Goal: Transaction & Acquisition: Purchase product/service

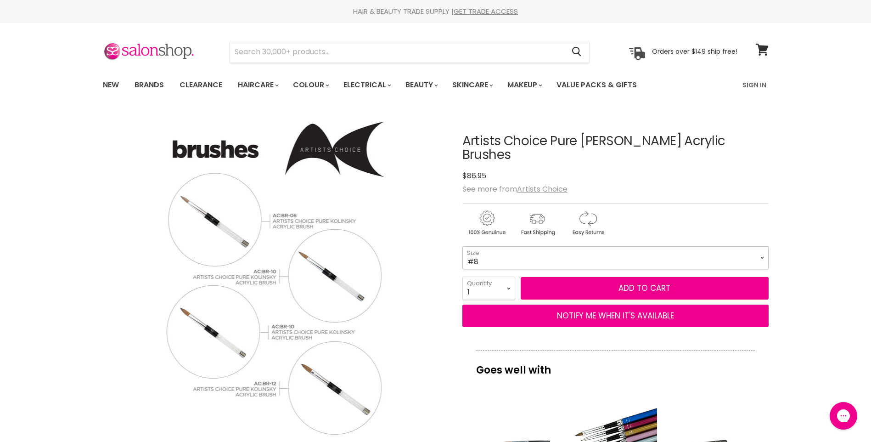
click at [741, 246] on select "#6 #8 #10 #12" at bounding box center [616, 257] width 306 height 23
click at [463, 246] on select "#6 #8 #10 #12" at bounding box center [616, 257] width 306 height 23
click at [475, 227] on div "Artists Choice Pure [PERSON_NAME] Acrylic Brushes No reviews $0 $117.95 See mor…" at bounding box center [616, 401] width 306 height 580
click at [480, 246] on select "#6 #8 #10 #12" at bounding box center [616, 257] width 306 height 23
click at [463, 246] on select "#6 #8 #10 #12" at bounding box center [616, 257] width 306 height 23
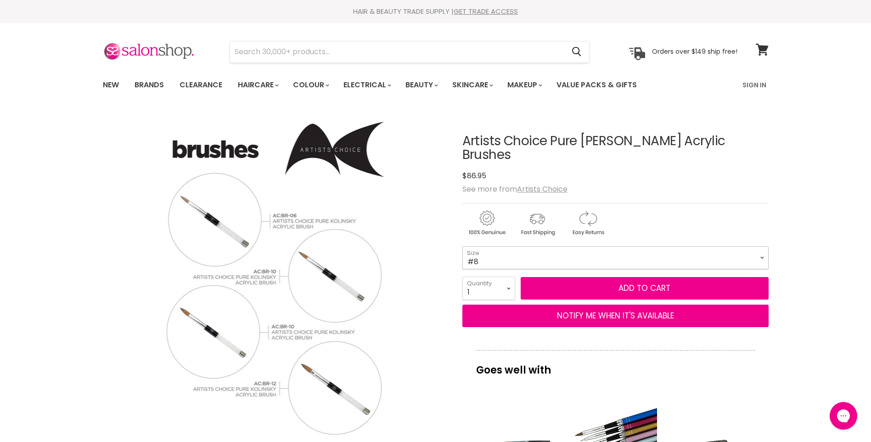
click at [494, 246] on select "#6 #8 #10 #12" at bounding box center [616, 257] width 306 height 23
click at [463, 246] on select "#6 #8 #10 #12" at bounding box center [616, 257] width 306 height 23
select select "#10"
drag, startPoint x: 729, startPoint y: 141, endPoint x: 464, endPoint y: 140, distance: 265.1
click at [464, 140] on h1 "Artists Choice Pure [PERSON_NAME] Acrylic Brushes" at bounding box center [616, 148] width 306 height 28
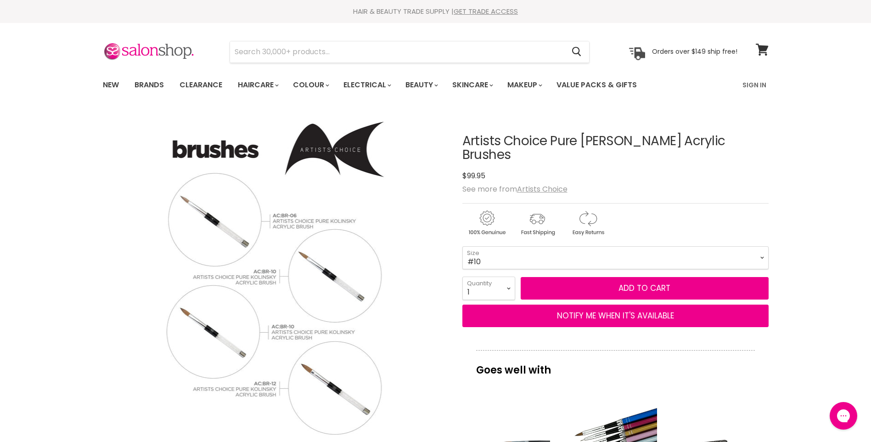
copy h1 "Artists Choice Pure [PERSON_NAME] Acrylic Brushes"
